Goal: Task Accomplishment & Management: Use online tool/utility

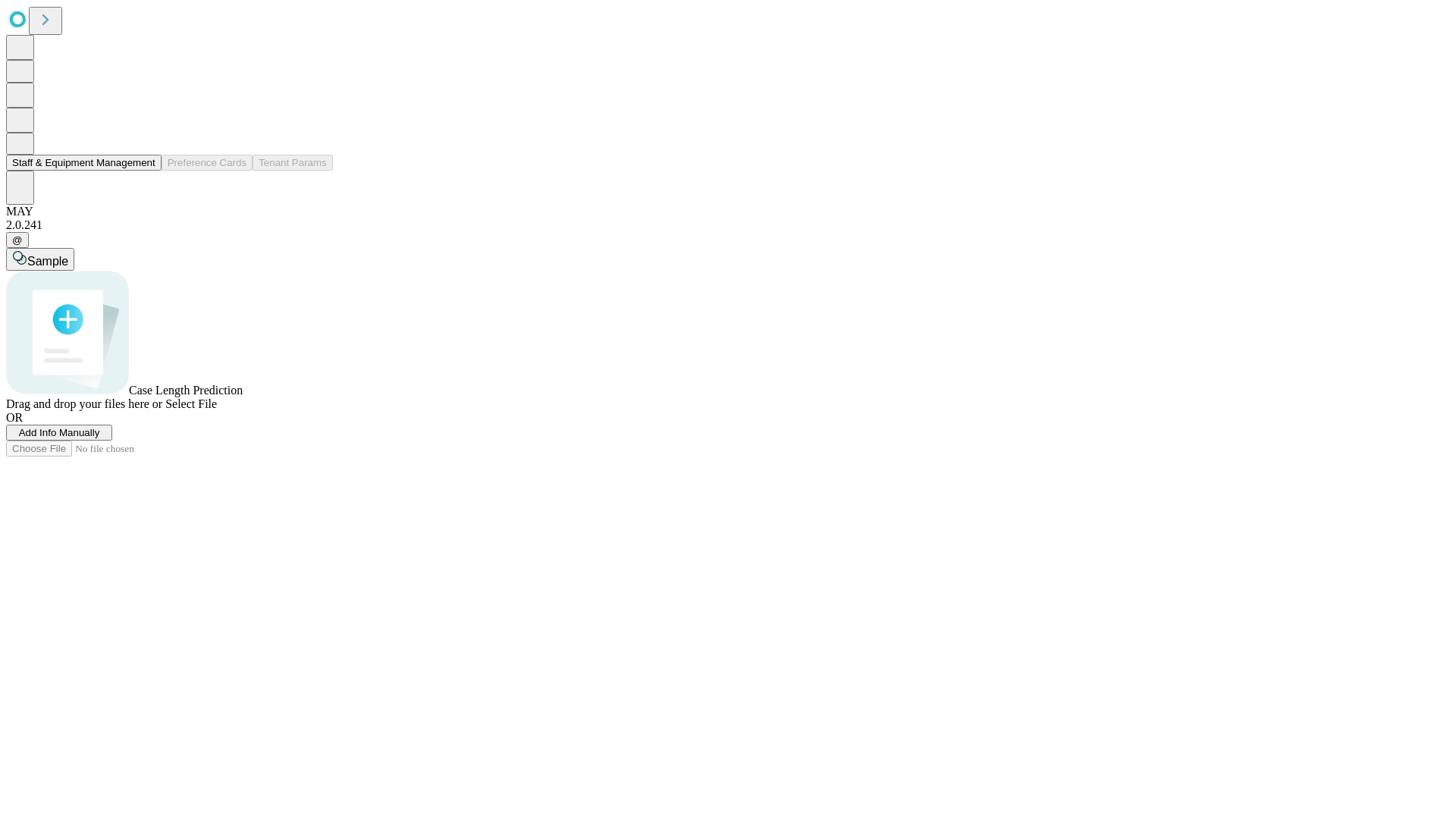
click at [145, 171] on button "Staff & Equipment Management" at bounding box center [83, 162] width 156 height 15
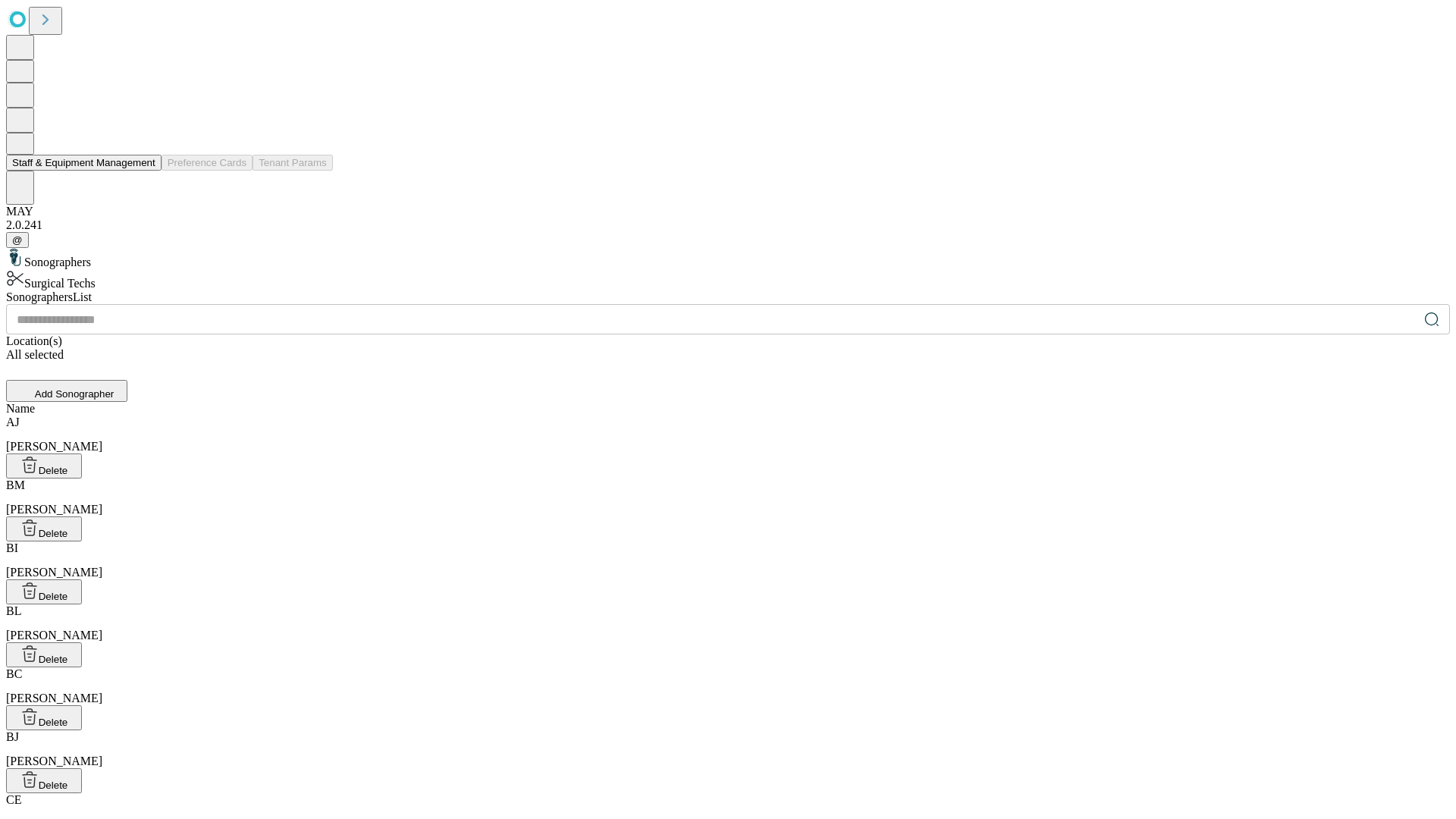
click at [145, 171] on button "Staff & Equipment Management" at bounding box center [83, 162] width 156 height 15
